Goal: Transaction & Acquisition: Purchase product/service

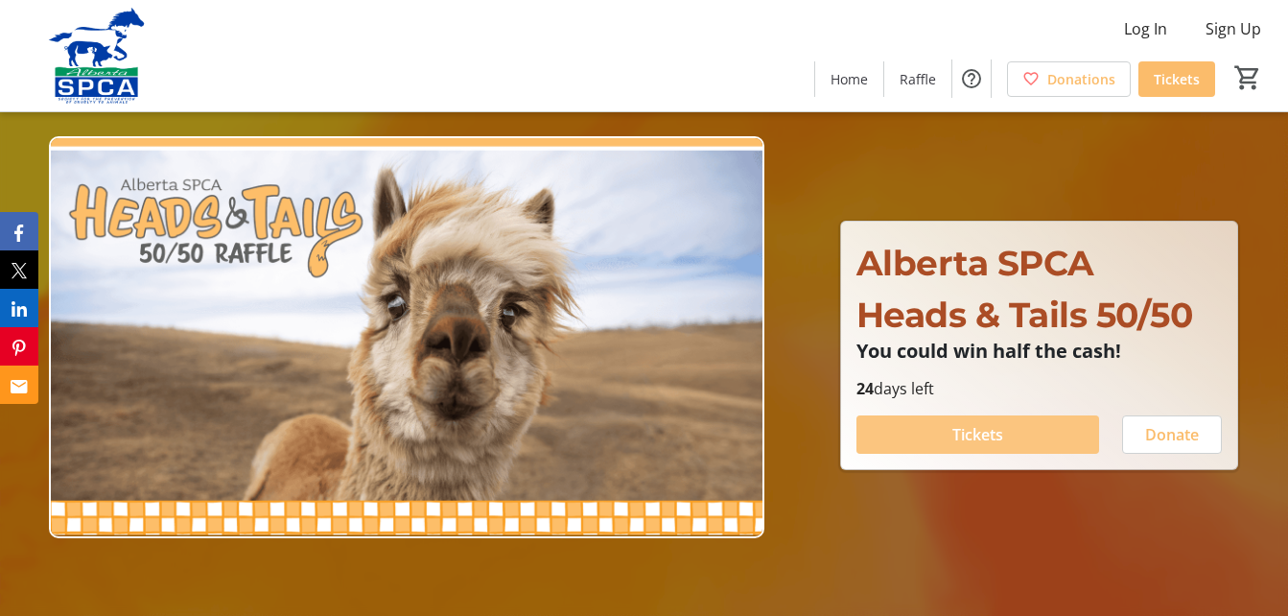
click at [981, 436] on span "Tickets" at bounding box center [977, 434] width 51 height 23
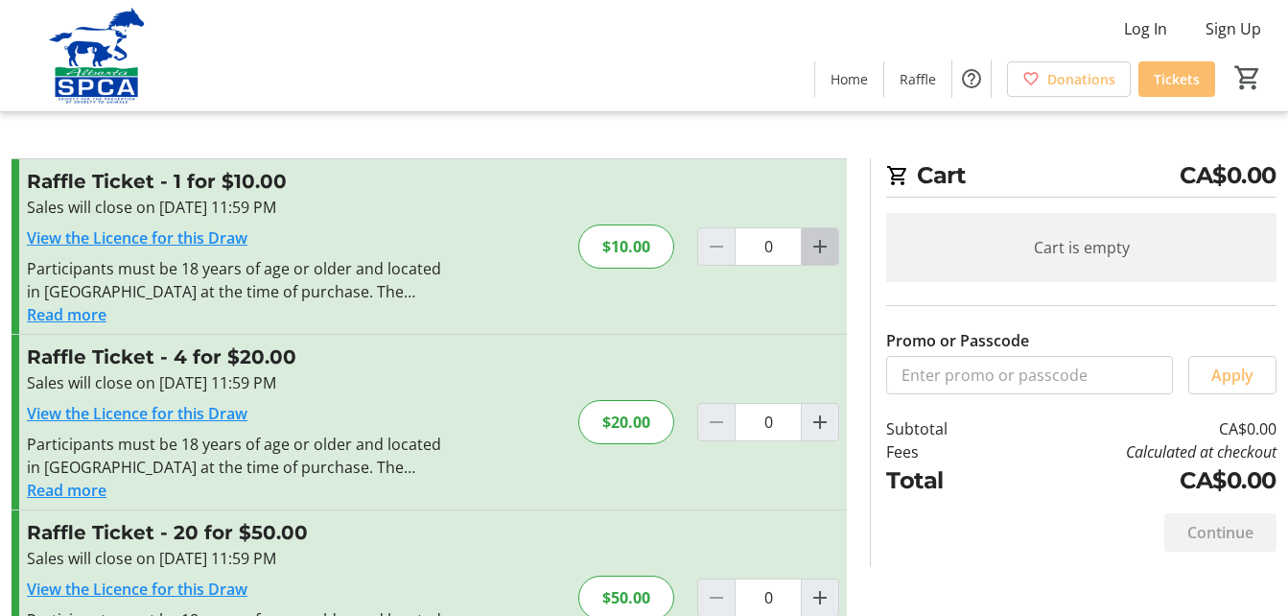
click at [818, 247] on mat-icon "Increment by one" at bounding box center [819, 246] width 23 height 23
type input "1"
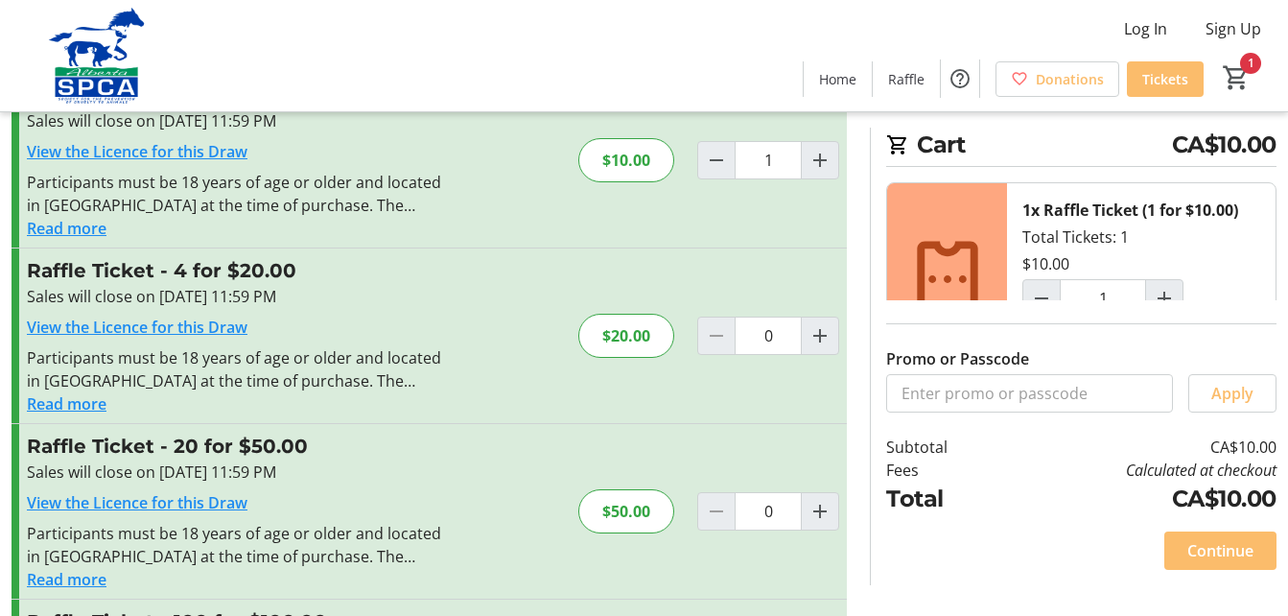
scroll to position [268, 0]
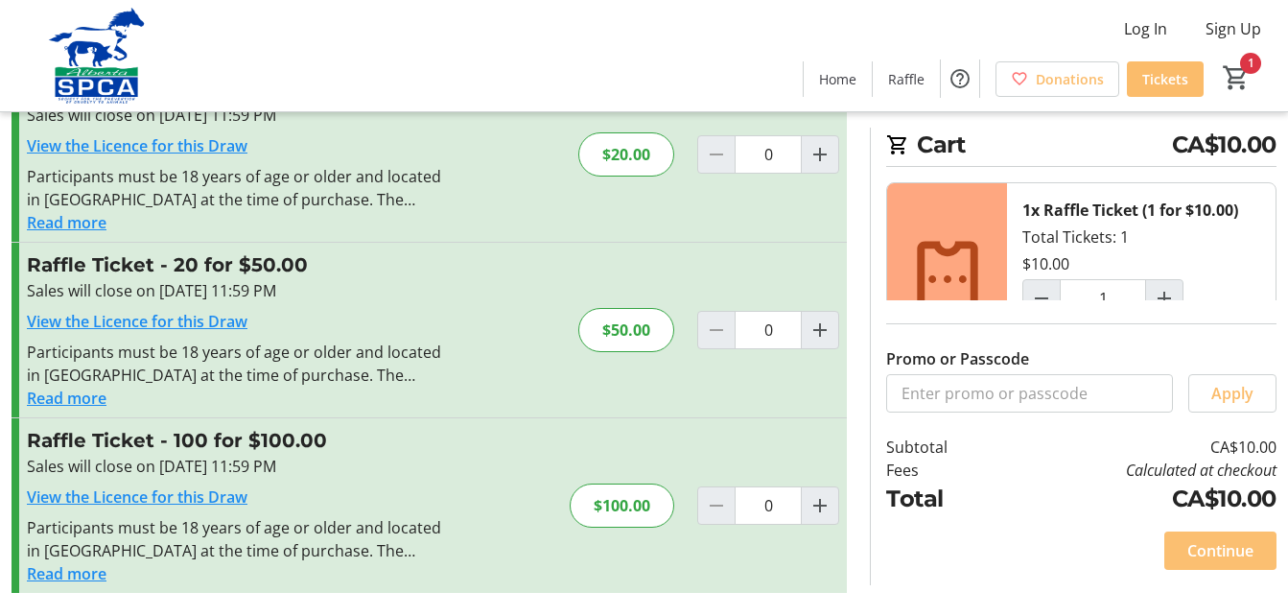
click at [1216, 548] on span "Continue" at bounding box center [1220, 550] width 66 height 23
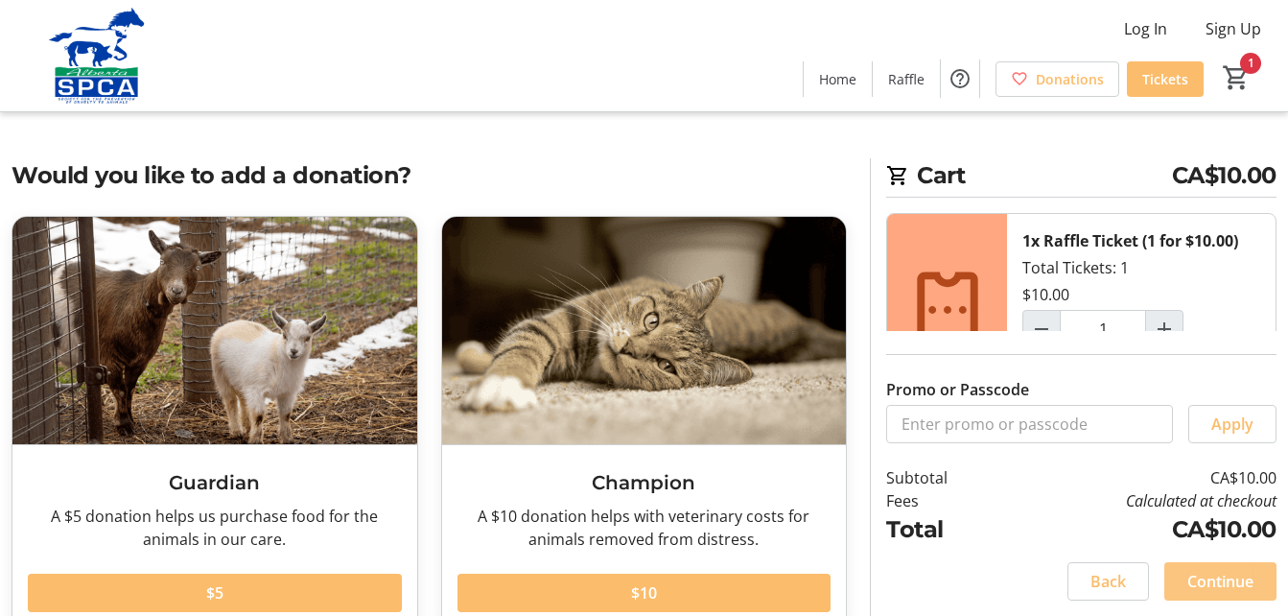
click at [1221, 584] on span "Continue" at bounding box center [1220, 581] width 66 height 23
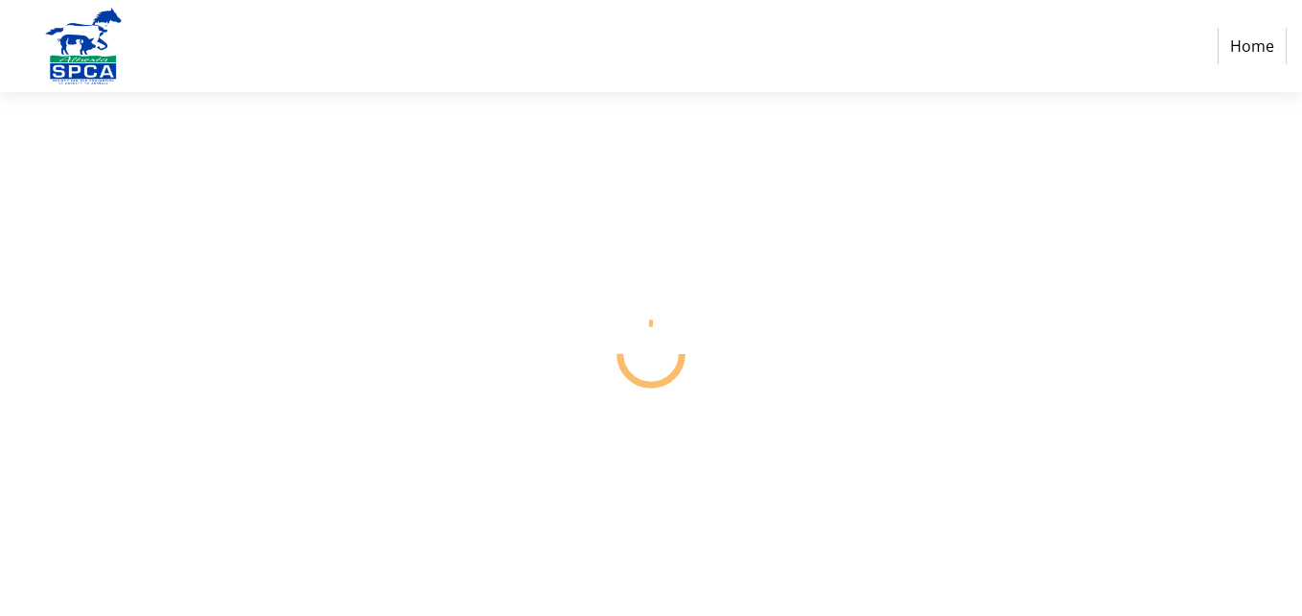
select select "CA"
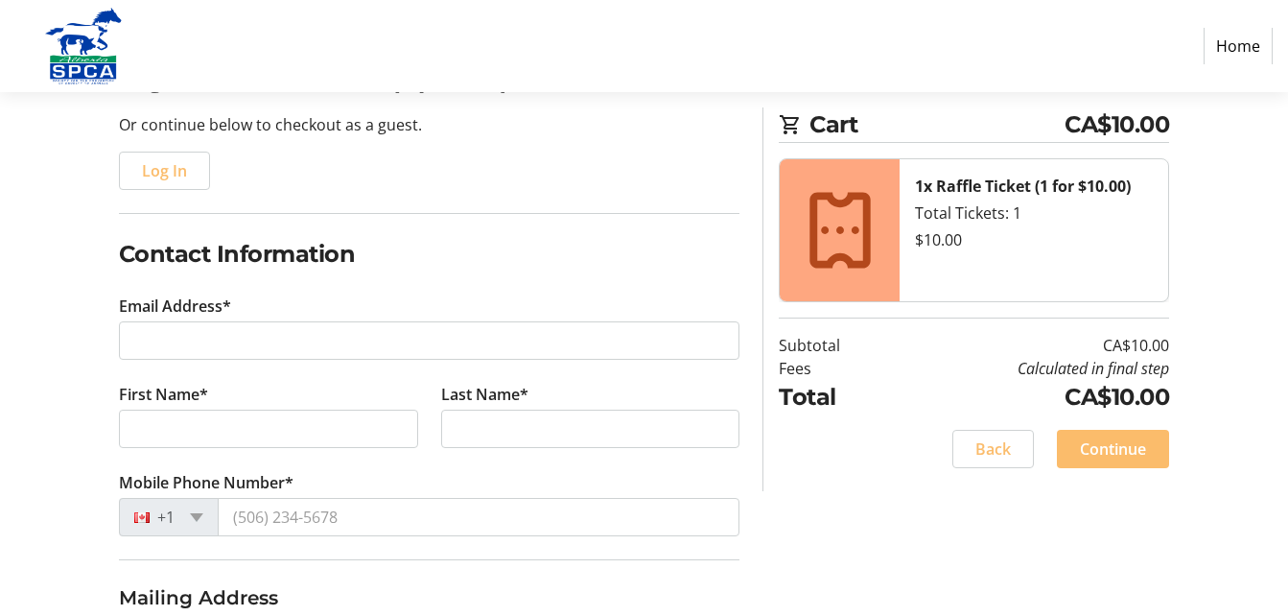
scroll to position [192, 0]
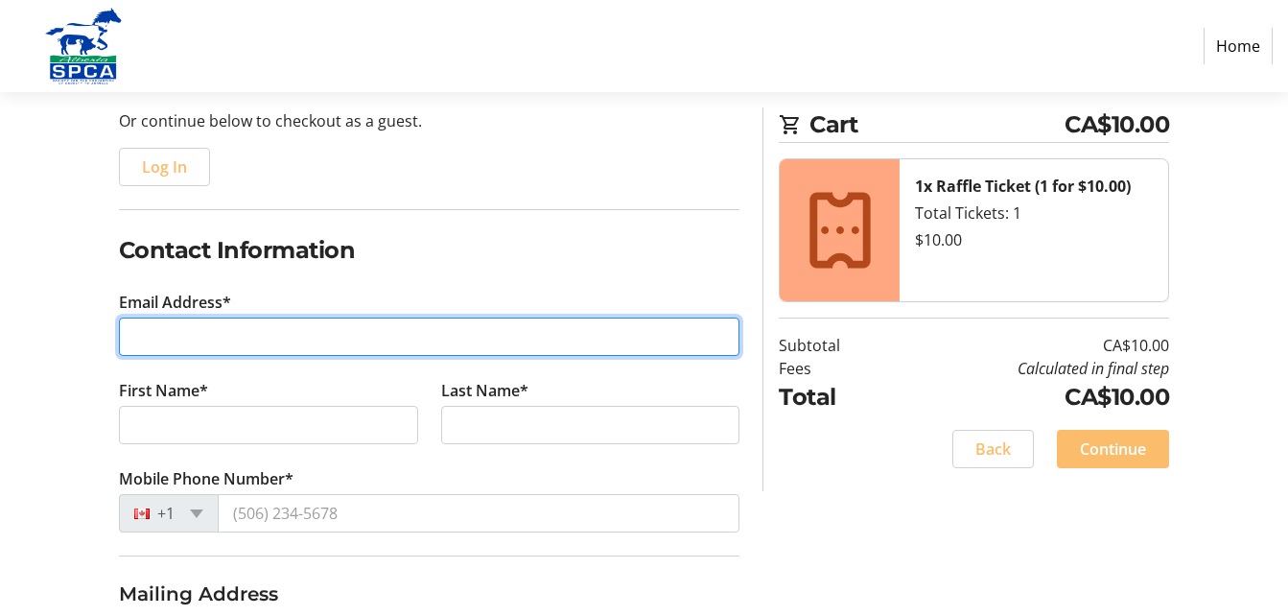
click at [150, 338] on input "Email Address*" at bounding box center [429, 336] width 621 height 38
type input "[EMAIL_ADDRESS][PERSON_NAME][DOMAIN_NAME]"
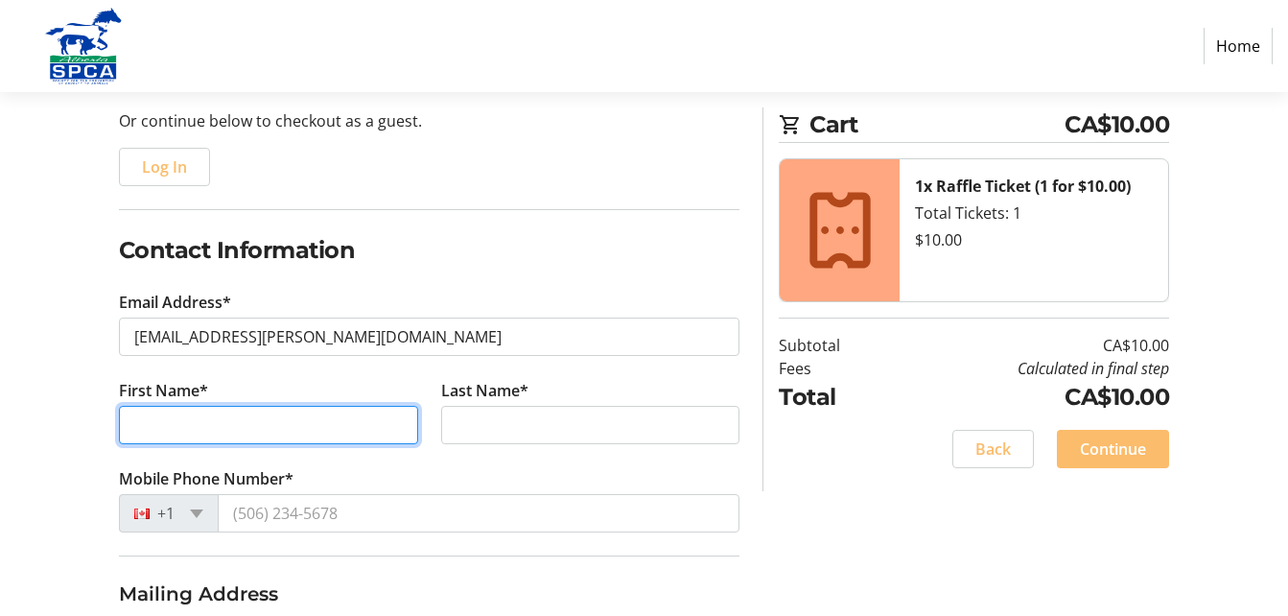
type input "[PERSON_NAME]"
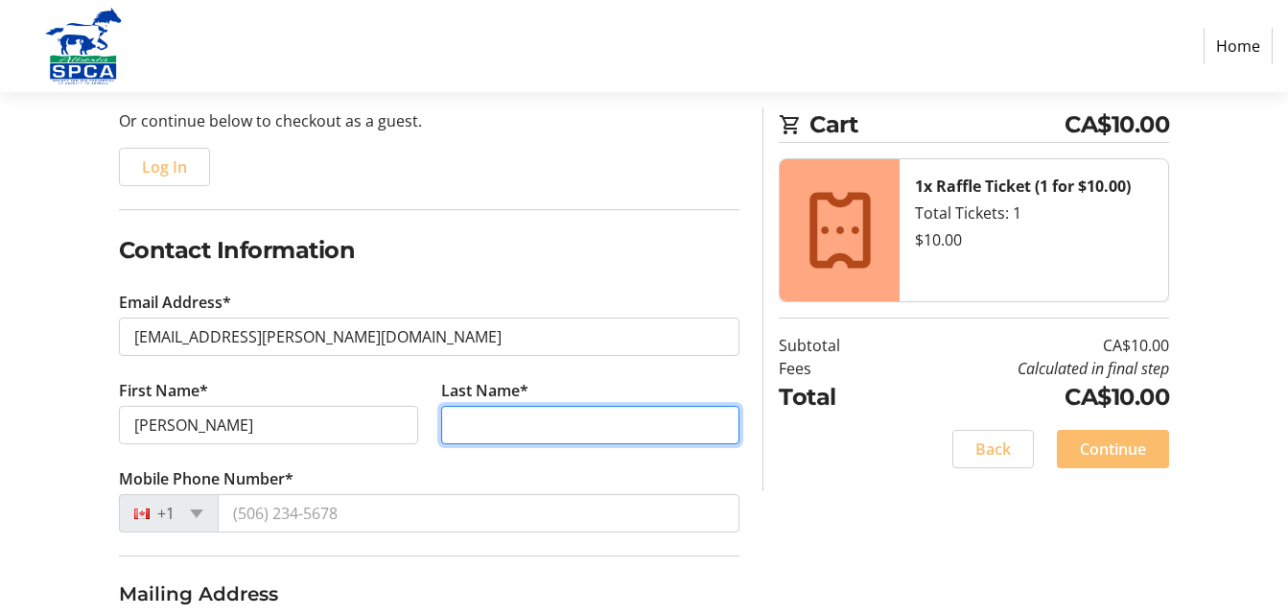
type input "[PERSON_NAME]"
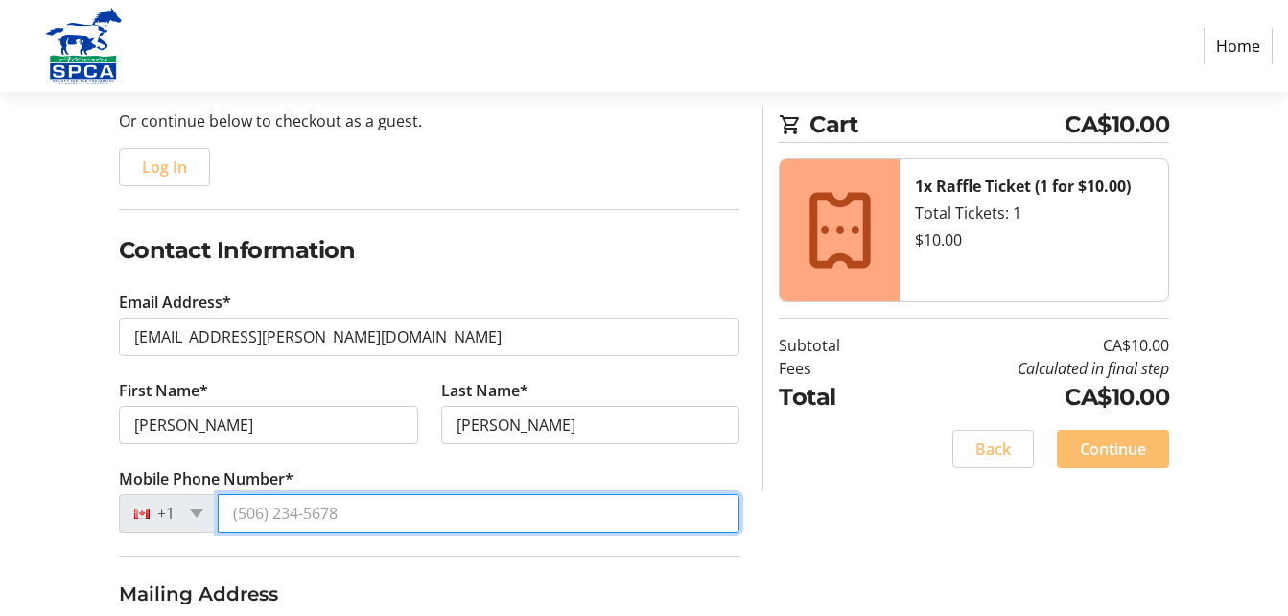
type input "[PHONE_NUMBER]"
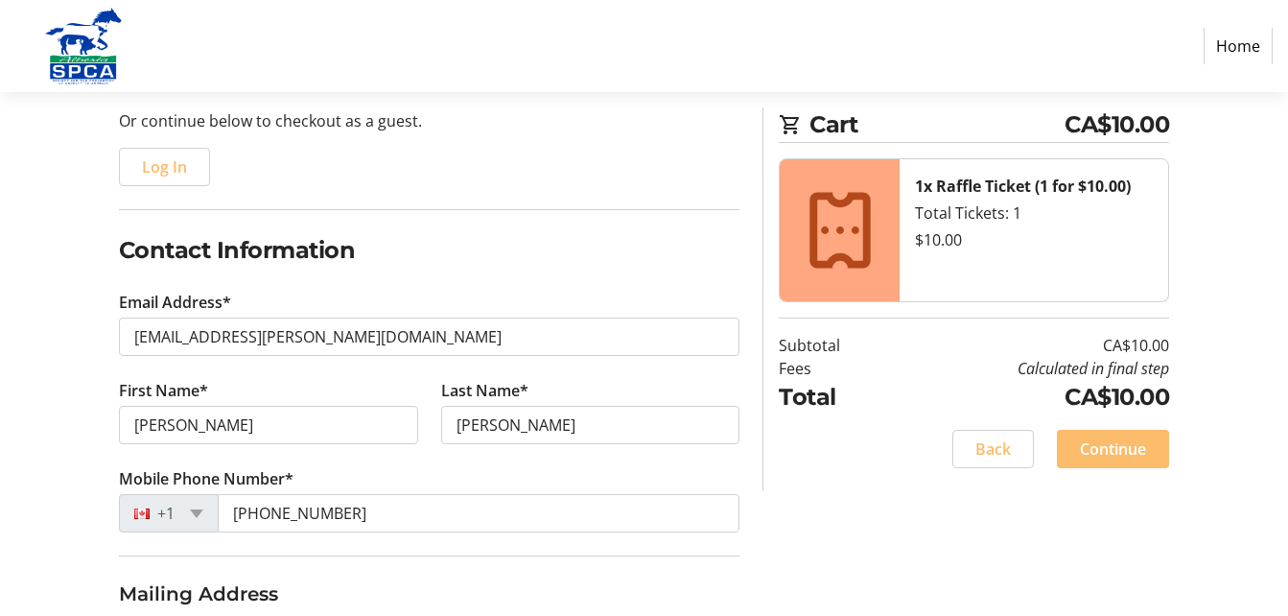
type input "[STREET_ADDRESS]"
type input "[GEOGRAPHIC_DATA]"
select select "AB"
type input "T2Y 2V9"
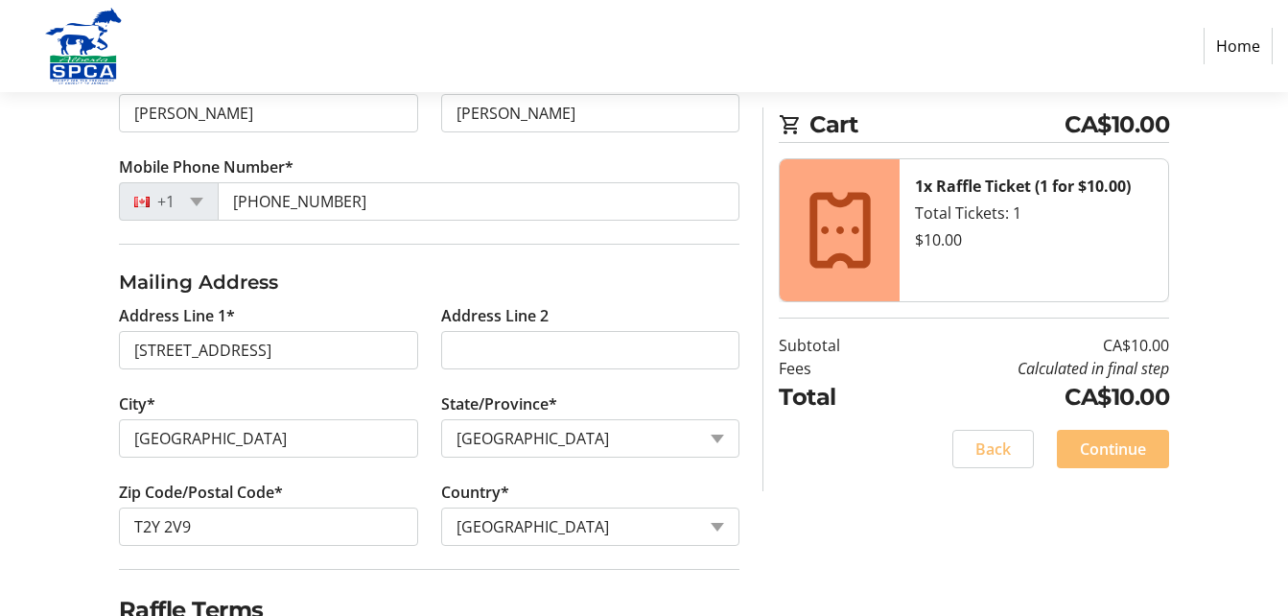
scroll to position [599, 0]
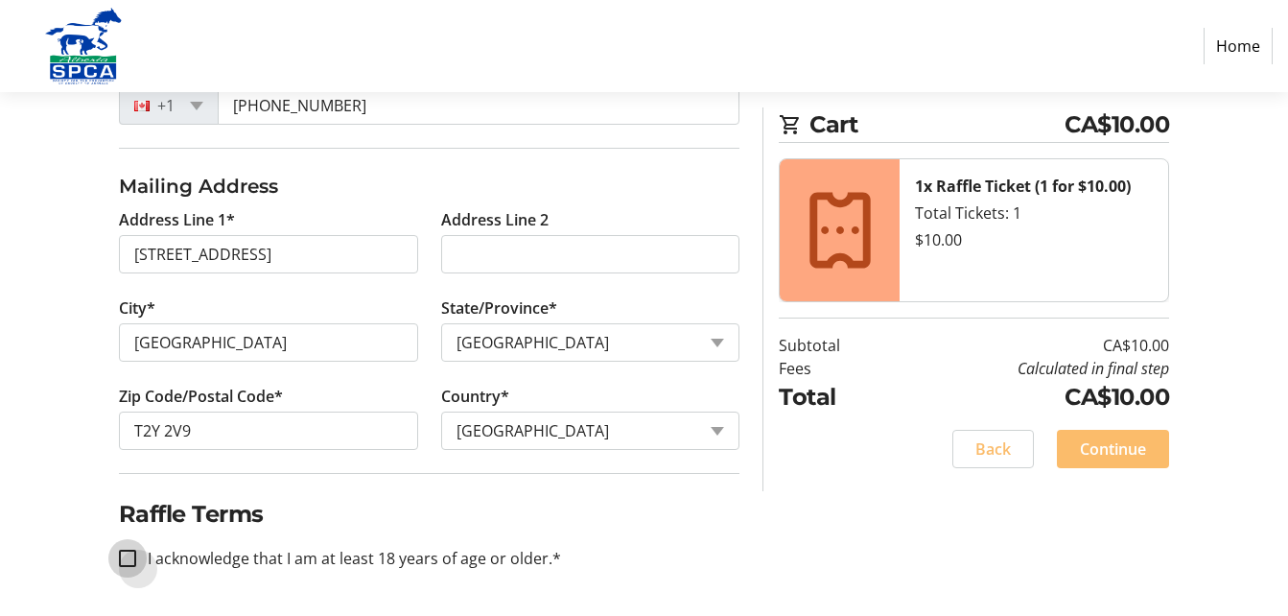
drag, startPoint x: 126, startPoint y: 557, endPoint x: 135, endPoint y: 560, distance: 10.0
click at [127, 558] on input "I acknowledge that I am at least 18 years of age or older.*" at bounding box center [127, 557] width 17 height 17
checkbox input "true"
click at [1101, 452] on span "Continue" at bounding box center [1113, 448] width 66 height 23
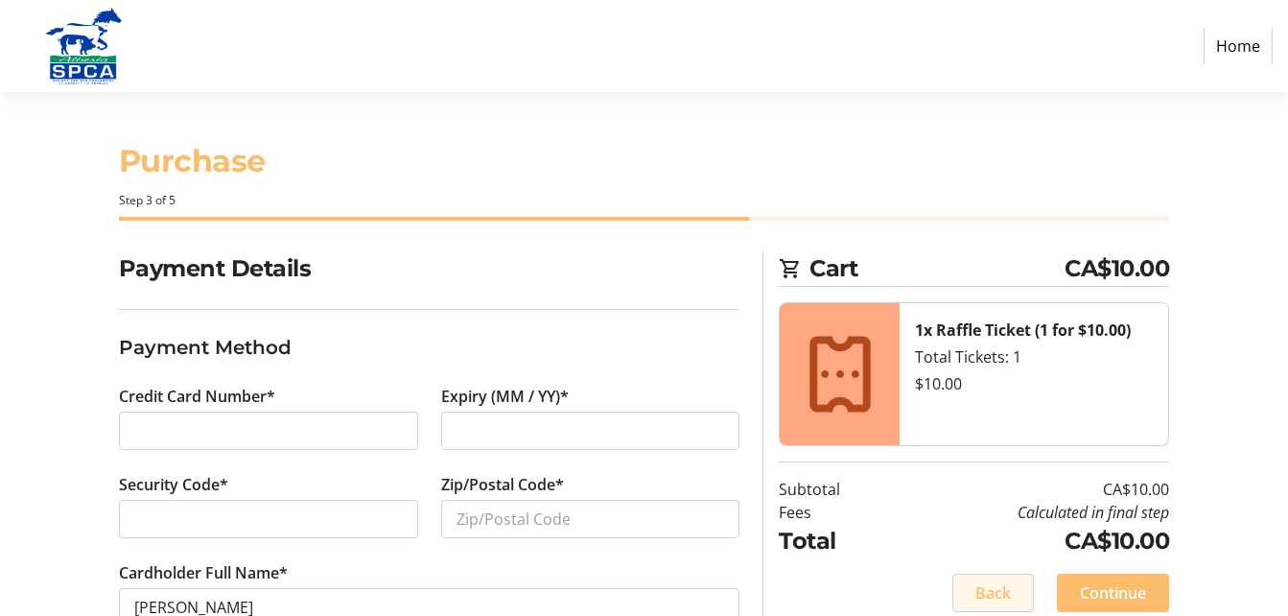
click at [985, 593] on span "Back" at bounding box center [992, 592] width 35 height 23
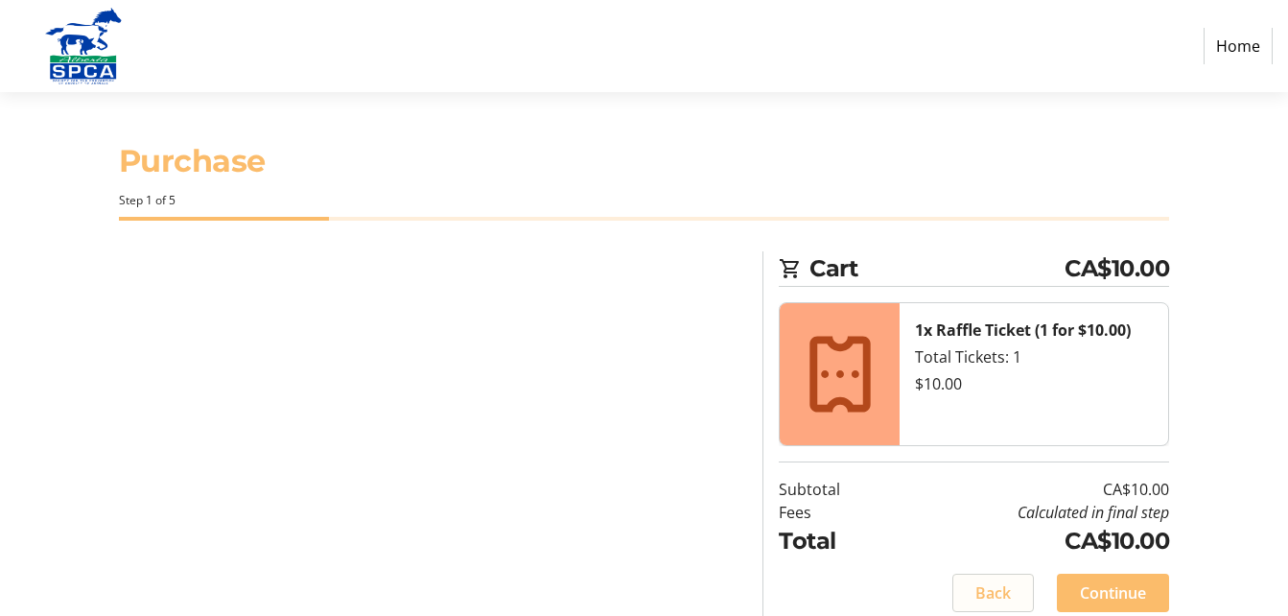
select select "AB"
select select "CA"
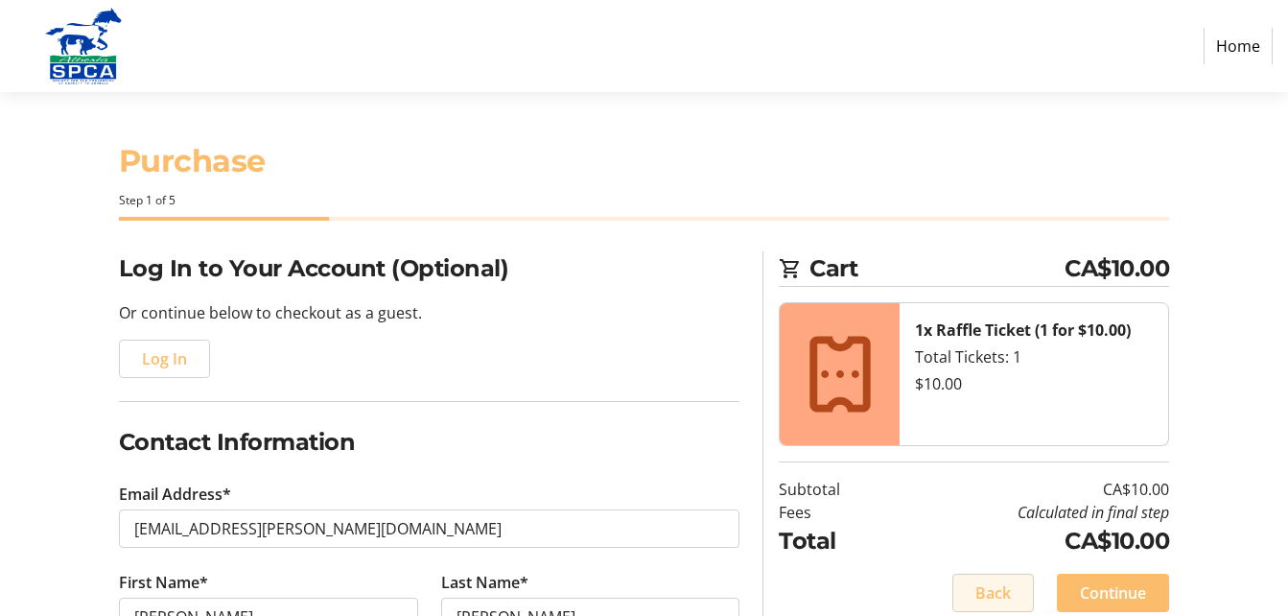
click at [985, 593] on span "Back" at bounding box center [992, 592] width 35 height 23
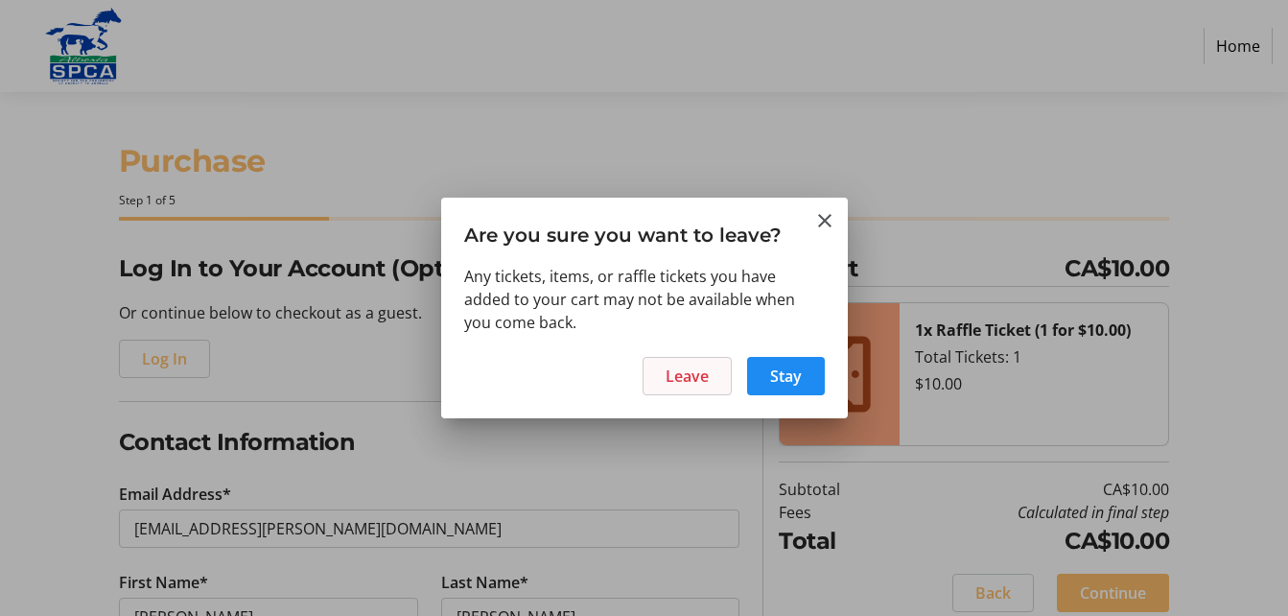
click at [681, 374] on span "Leave" at bounding box center [686, 375] width 43 height 23
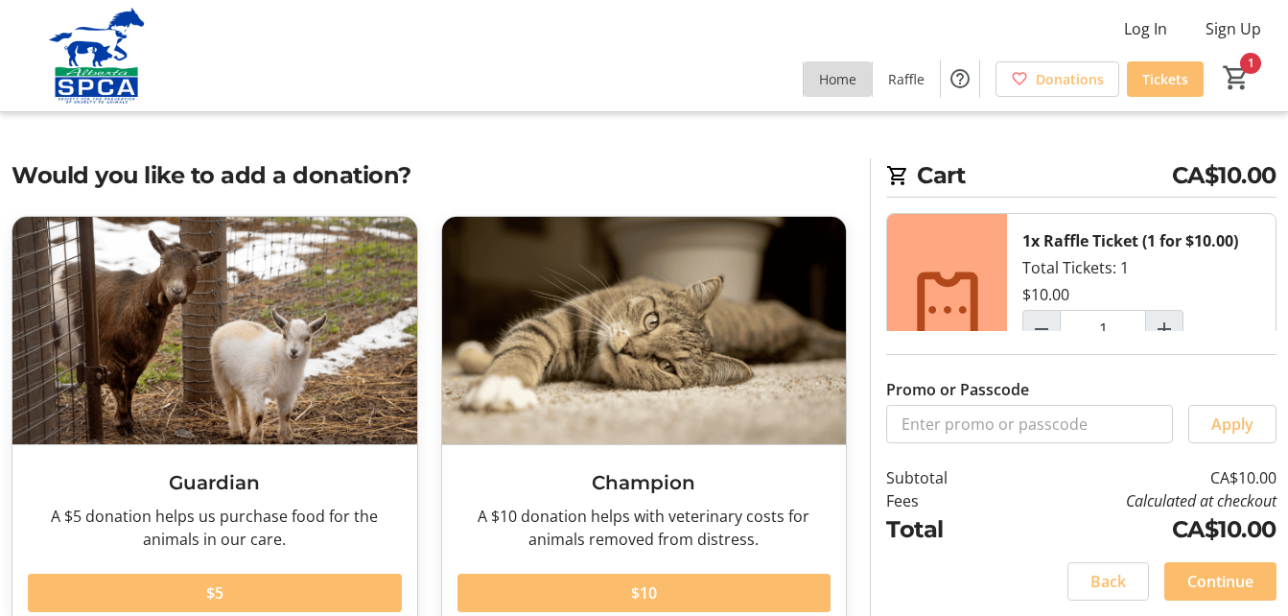
click at [854, 76] on span "Home" at bounding box center [837, 79] width 37 height 20
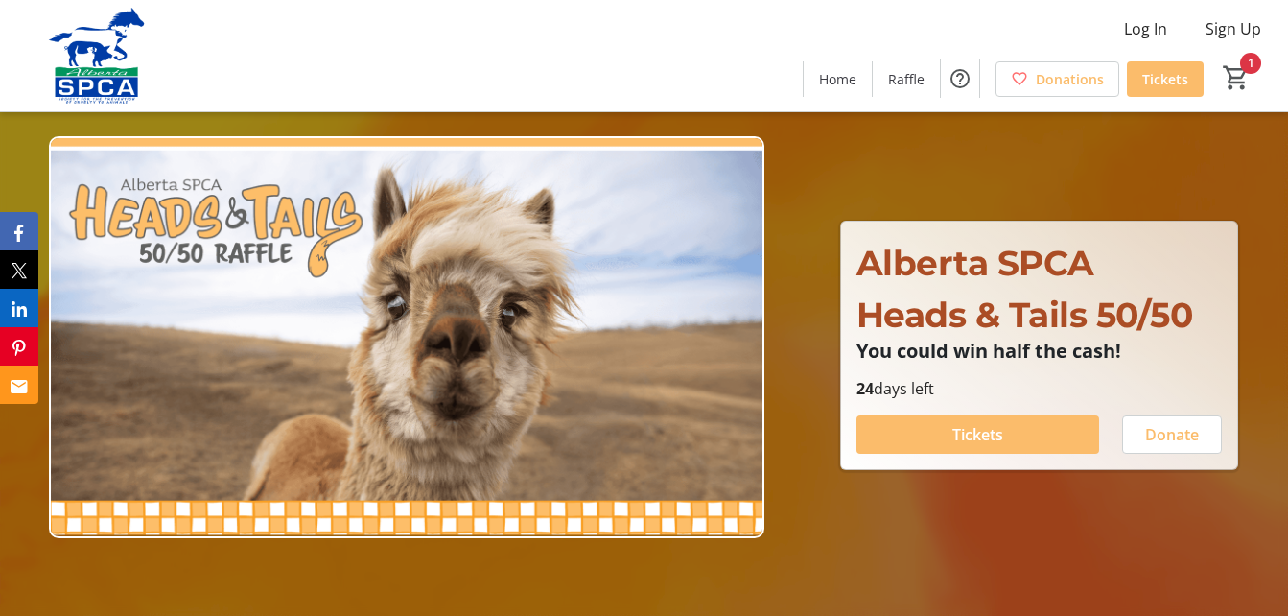
type input "1"
click at [986, 436] on span "Tickets" at bounding box center [977, 434] width 51 height 23
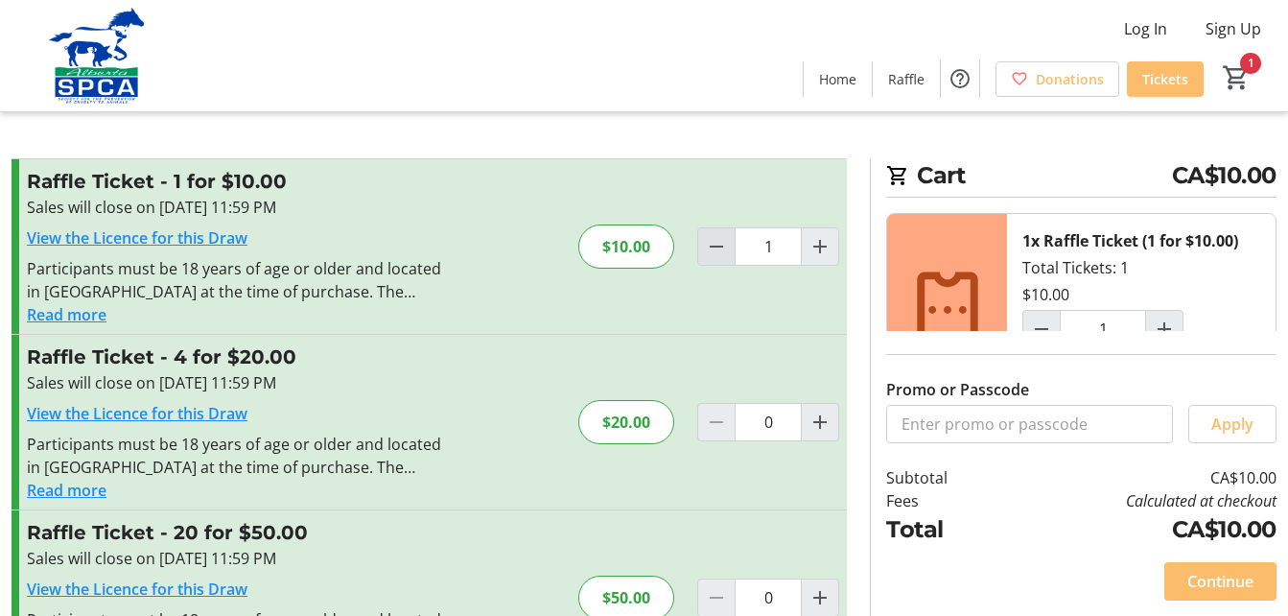
click at [720, 245] on mat-icon "Decrement by one" at bounding box center [716, 246] width 23 height 23
type input "0"
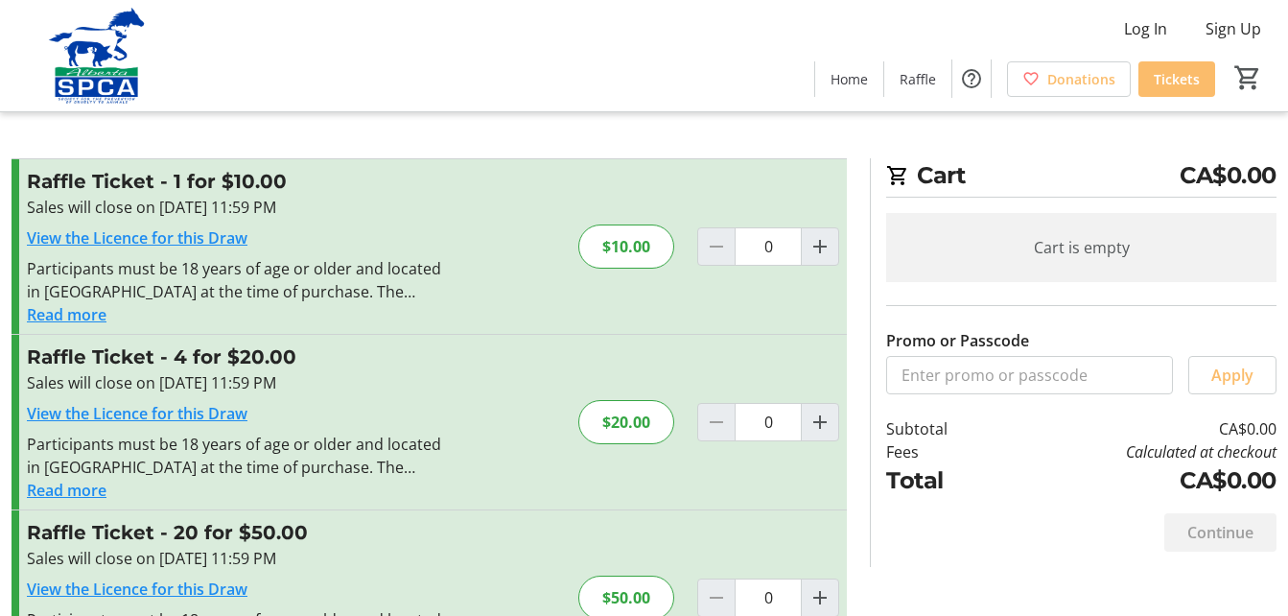
click at [715, 245] on div at bounding box center [716, 246] width 38 height 38
